Goal: Task Accomplishment & Management: Use online tool/utility

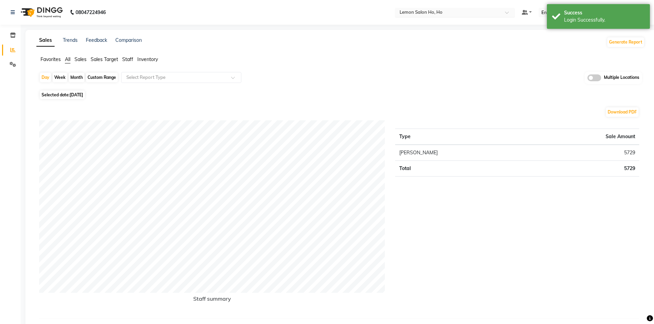
click at [514, 11] on span at bounding box center [509, 14] width 9 height 7
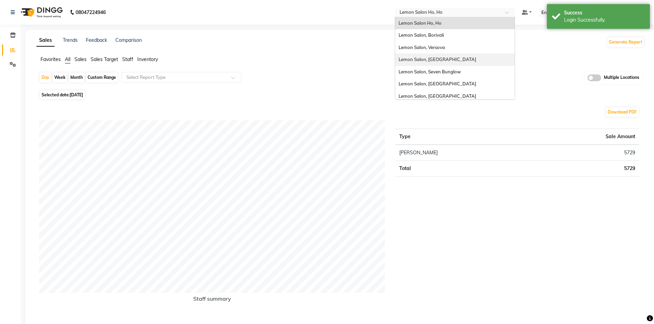
scroll to position [64, 0]
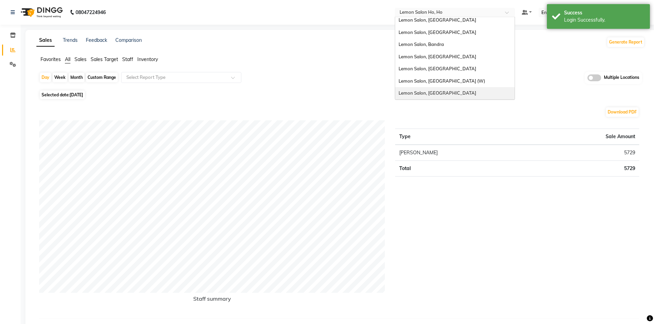
click at [463, 94] on div "Lemon Salon, [GEOGRAPHIC_DATA]" at bounding box center [454, 93] width 119 height 12
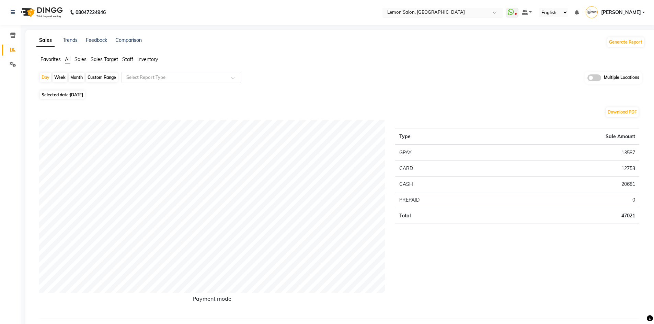
click at [501, 13] on span at bounding box center [497, 14] width 9 height 7
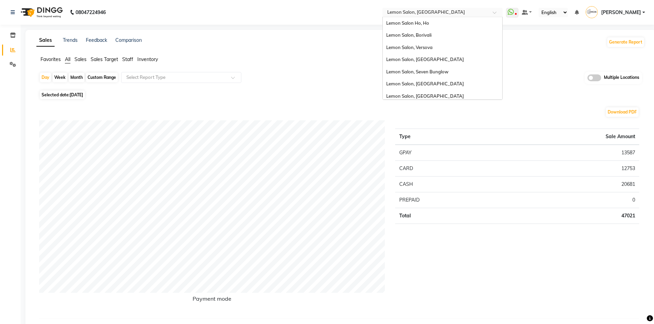
scroll to position [64, 0]
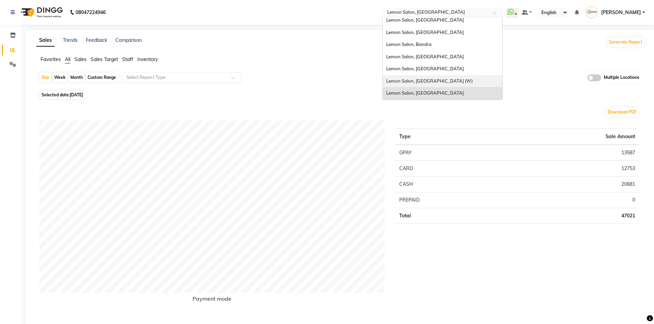
click at [451, 76] on div "Lemon Salon, [GEOGRAPHIC_DATA] (W)" at bounding box center [442, 81] width 119 height 12
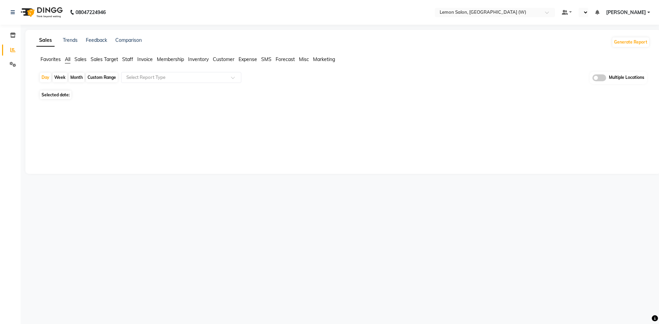
select select "en"
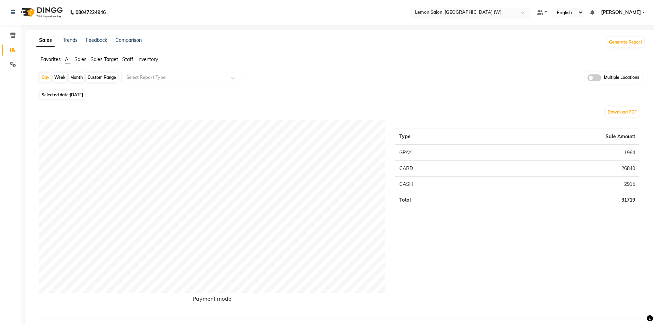
click at [529, 12] on span at bounding box center [525, 14] width 9 height 7
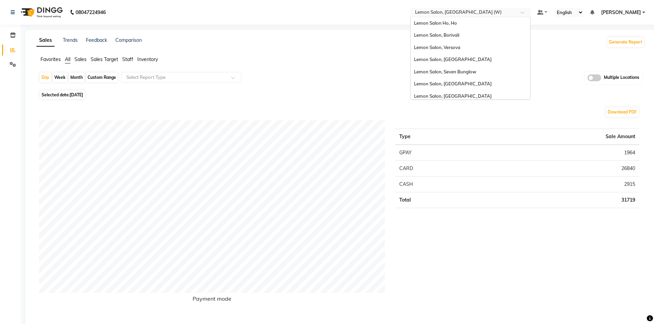
scroll to position [64, 0]
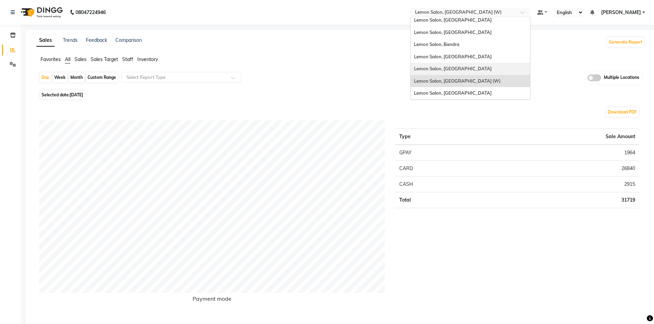
click at [487, 70] on div "Lemon Salon, [GEOGRAPHIC_DATA]" at bounding box center [470, 69] width 119 height 12
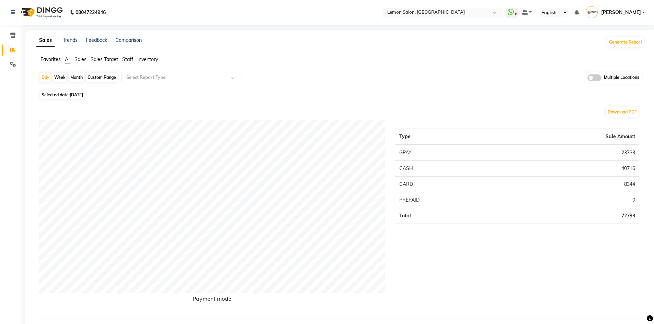
click at [501, 13] on span at bounding box center [497, 14] width 9 height 7
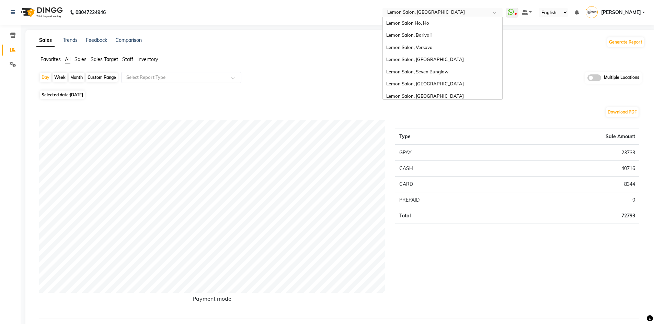
scroll to position [64, 0]
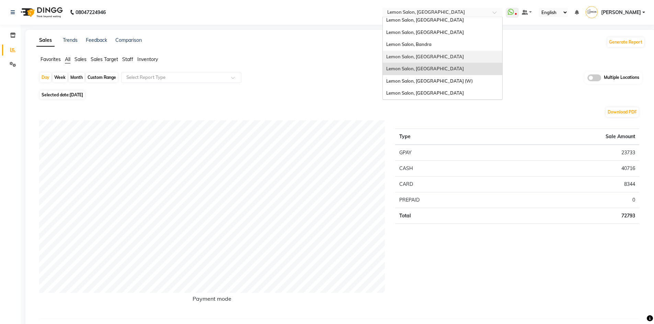
click at [453, 54] on div "Lemon Salon, [GEOGRAPHIC_DATA]" at bounding box center [442, 57] width 119 height 12
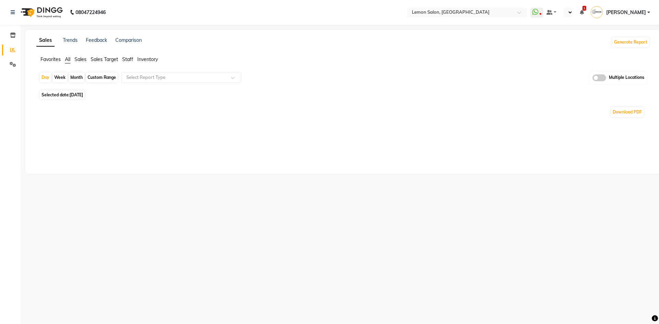
select select "en"
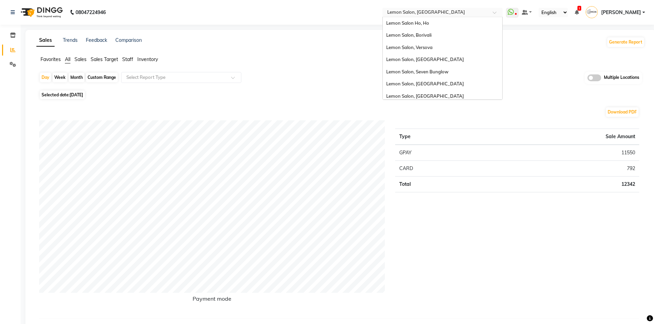
click at [503, 10] on div at bounding box center [443, 13] width 120 height 7
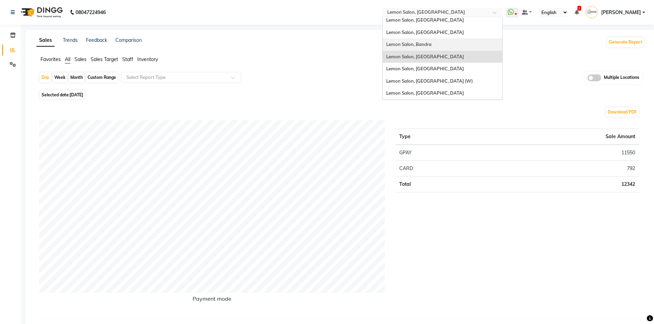
click at [432, 44] on span "Lemon Salon, Bandra" at bounding box center [408, 44] width 45 height 5
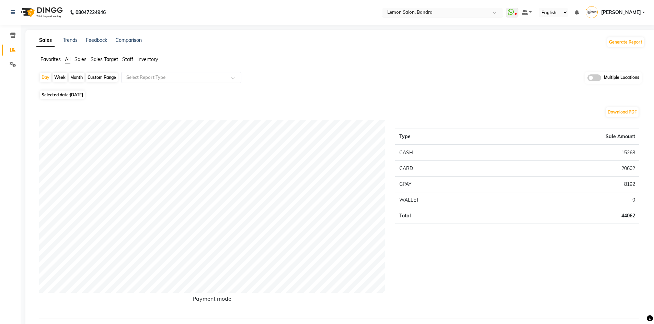
click at [501, 13] on span at bounding box center [497, 14] width 9 height 7
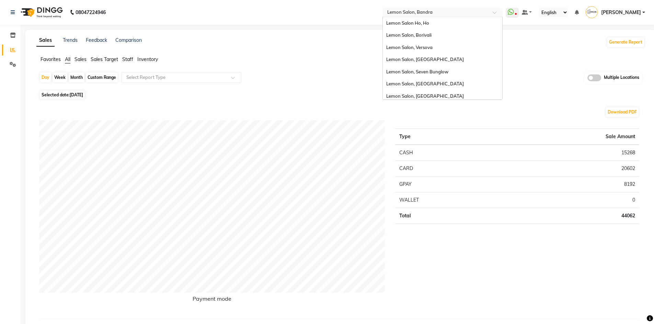
scroll to position [64, 0]
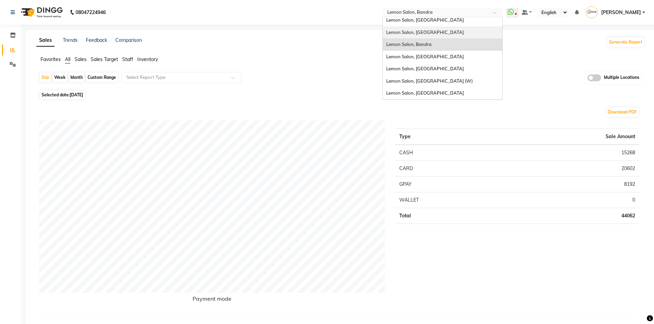
click at [450, 32] on div "Lemon Salon, [GEOGRAPHIC_DATA]" at bounding box center [442, 32] width 119 height 12
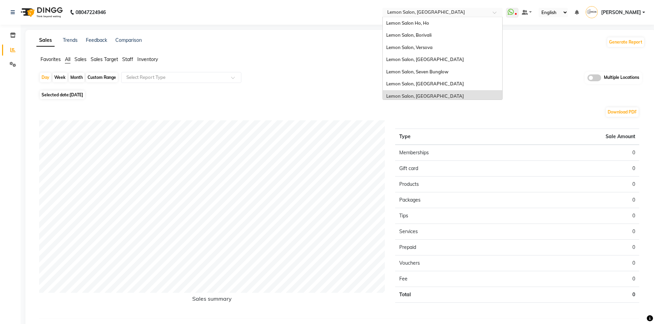
click at [501, 12] on span at bounding box center [497, 14] width 9 height 7
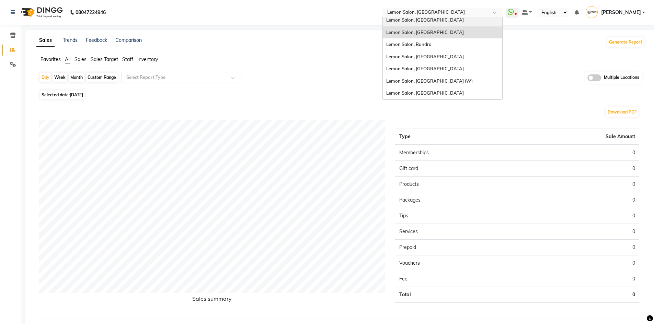
click at [443, 20] on div "Lemon Salon, [GEOGRAPHIC_DATA]" at bounding box center [442, 20] width 119 height 12
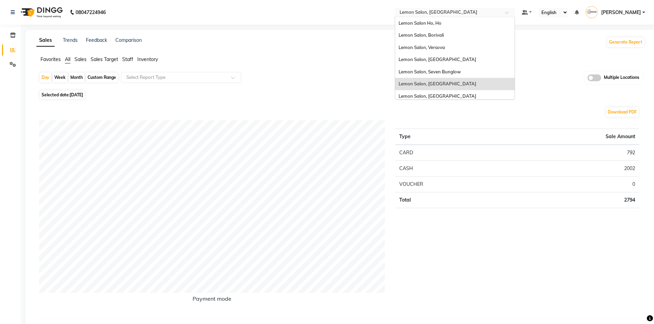
click at [514, 13] on span at bounding box center [509, 14] width 9 height 7
click at [475, 72] on div "Lemon Salon, Seven Bunglow" at bounding box center [454, 72] width 119 height 12
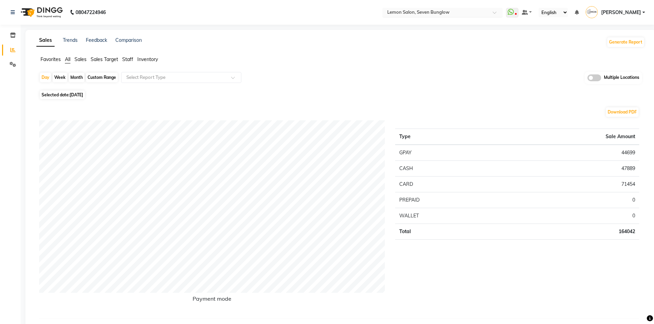
click at [501, 12] on span at bounding box center [497, 14] width 9 height 7
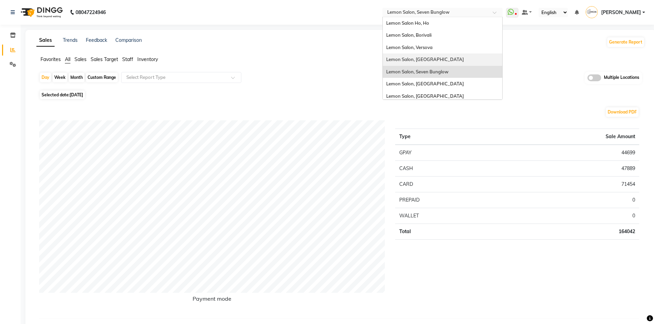
click at [453, 58] on div "Lemon Salon, [GEOGRAPHIC_DATA]" at bounding box center [442, 60] width 119 height 12
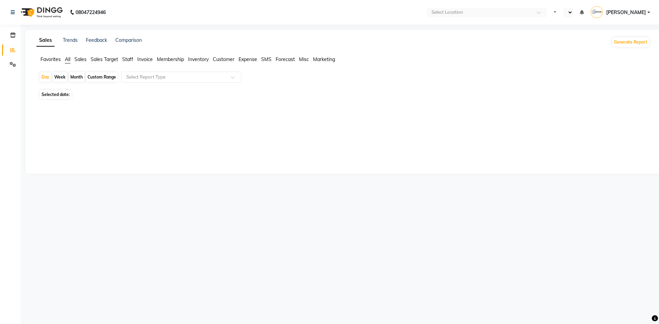
select select "en"
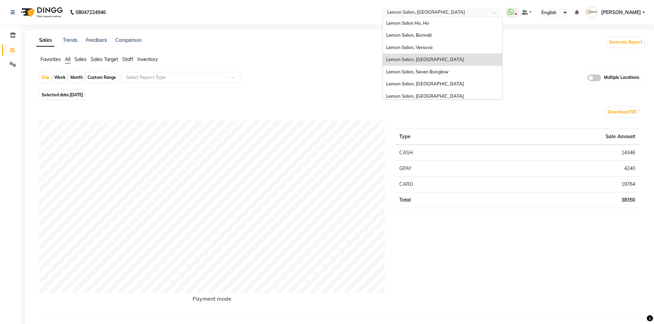
click at [501, 12] on span at bounding box center [497, 14] width 9 height 7
click at [450, 47] on div "Lemon Salon, Versova" at bounding box center [442, 48] width 119 height 12
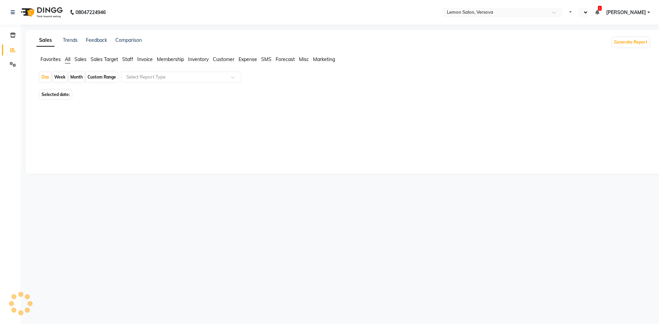
select select "en"
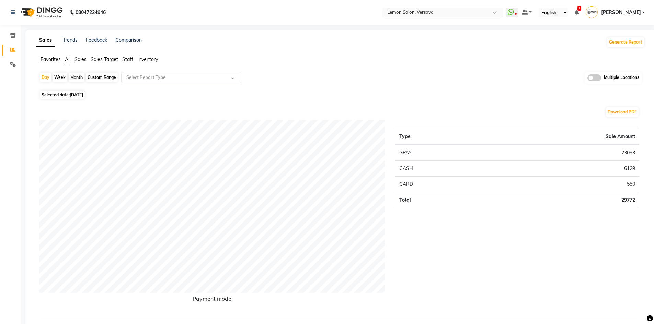
click at [503, 11] on div "Select Location × [GEOGRAPHIC_DATA], [GEOGRAPHIC_DATA]" at bounding box center [443, 12] width 120 height 9
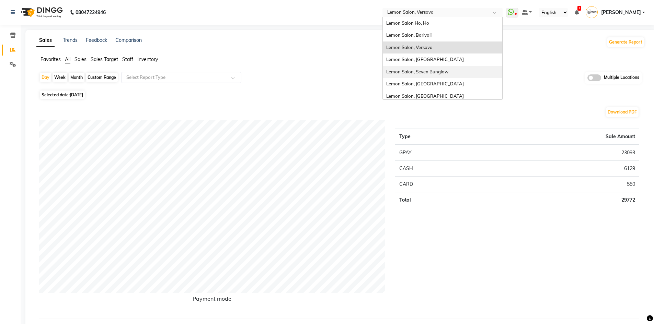
click at [448, 74] on span "Lemon Salon, Seven Bunglow" at bounding box center [417, 71] width 62 height 5
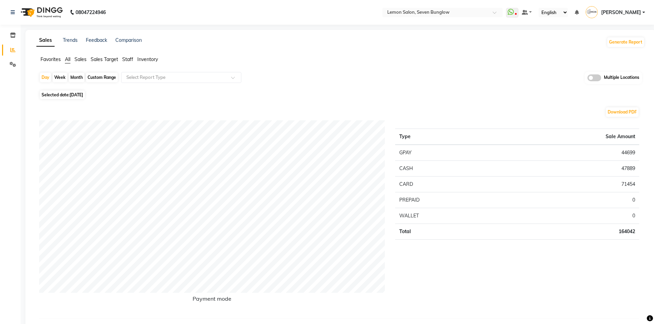
click at [75, 76] on div "Month" at bounding box center [77, 78] width 16 height 10
select select "9"
select select "2025"
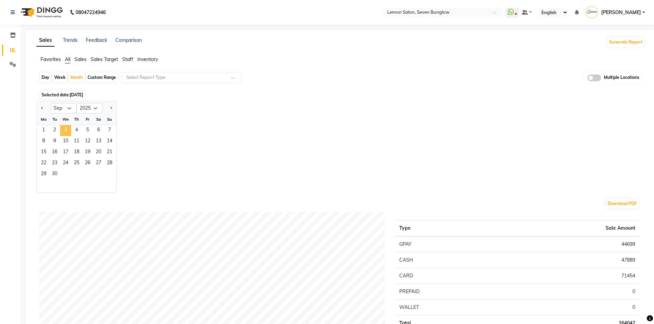
click at [65, 130] on span "3" at bounding box center [65, 130] width 11 height 11
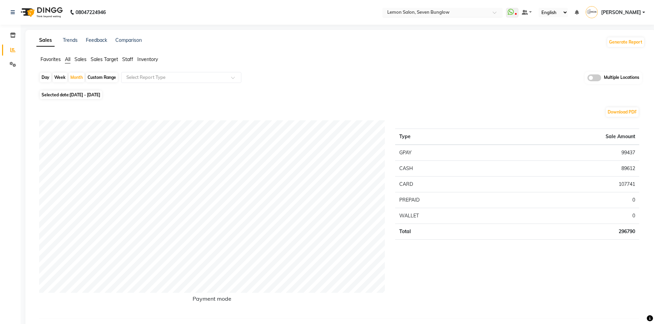
click at [501, 12] on span at bounding box center [497, 14] width 9 height 7
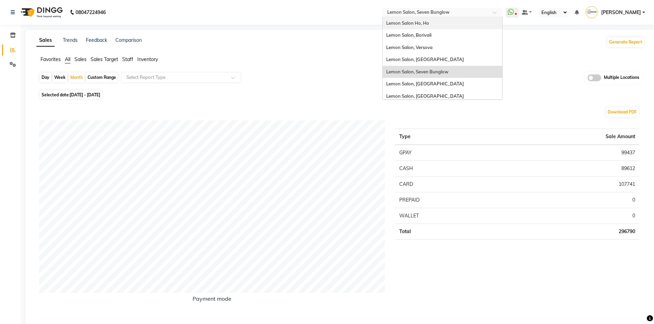
click at [453, 24] on div "Lemon Salon Ho, Ho" at bounding box center [442, 23] width 119 height 12
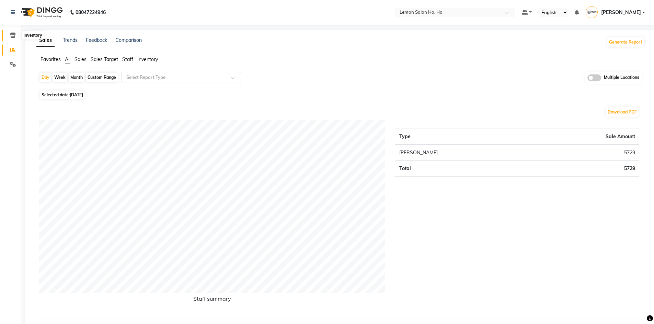
click at [11, 35] on icon at bounding box center [13, 35] width 6 height 5
select select
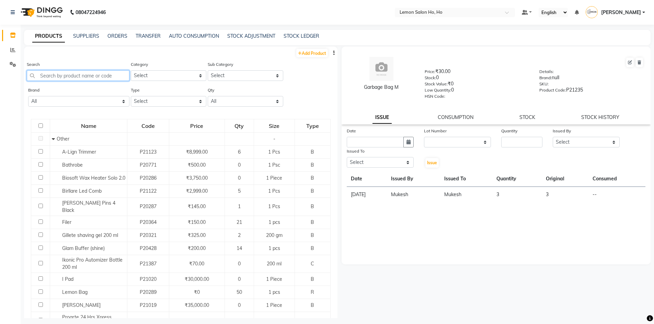
click at [60, 77] on input "text" at bounding box center [78, 75] width 103 height 11
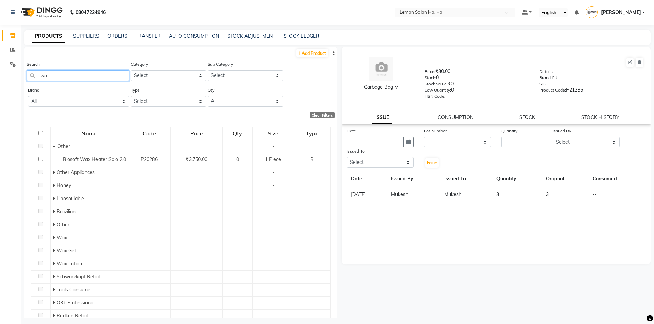
type input "w"
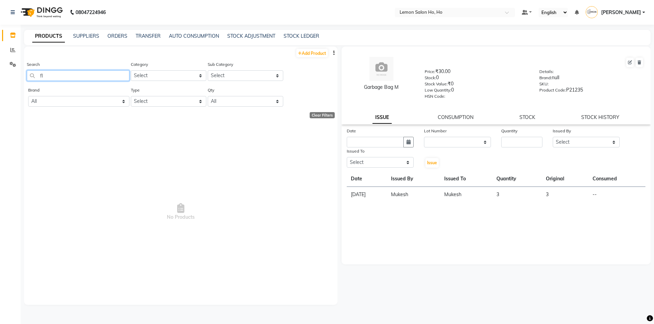
type input "f"
type input "g"
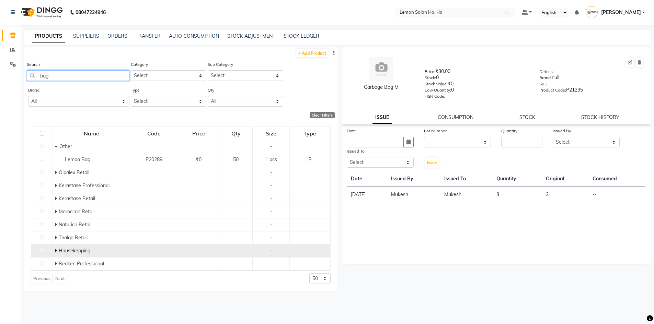
type input "bag"
click at [55, 251] on icon at bounding box center [56, 251] width 2 height 5
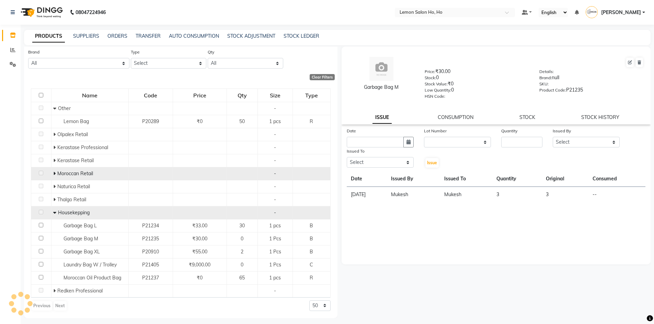
scroll to position [4, 0]
